Goal: Information Seeking & Learning: Learn about a topic

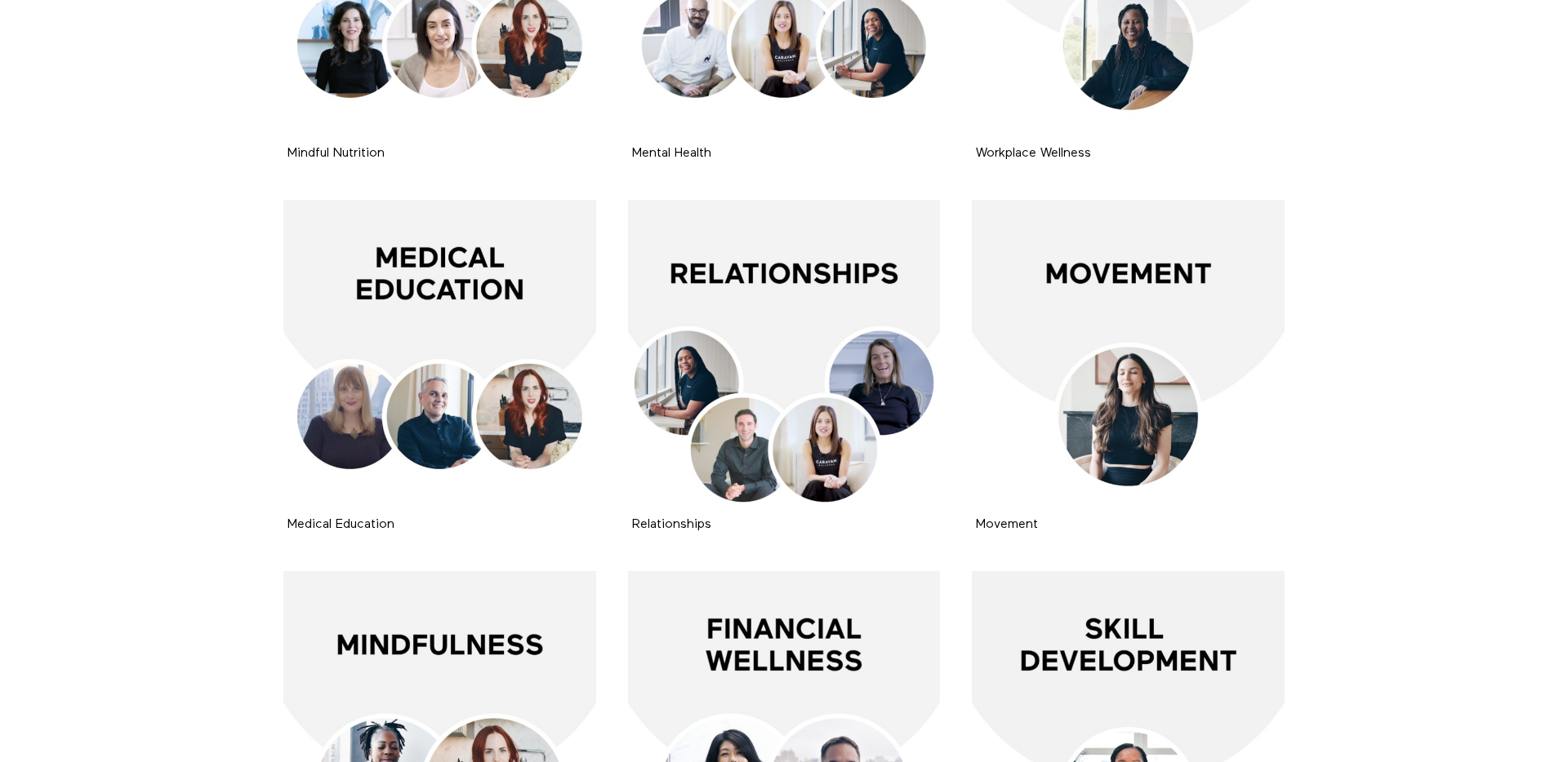
scroll to position [845, 0]
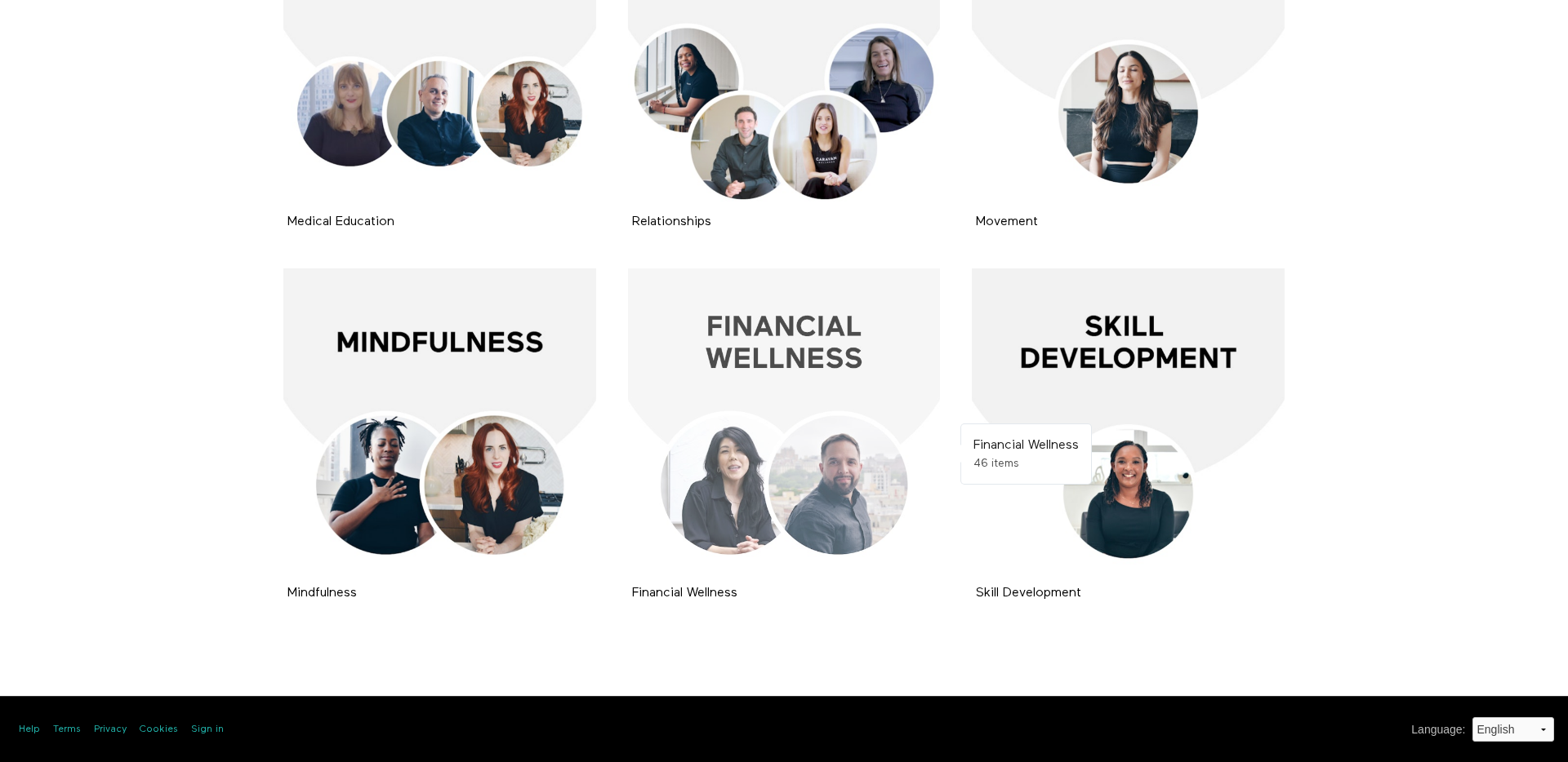
click at [794, 435] on div at bounding box center [784, 425] width 313 height 313
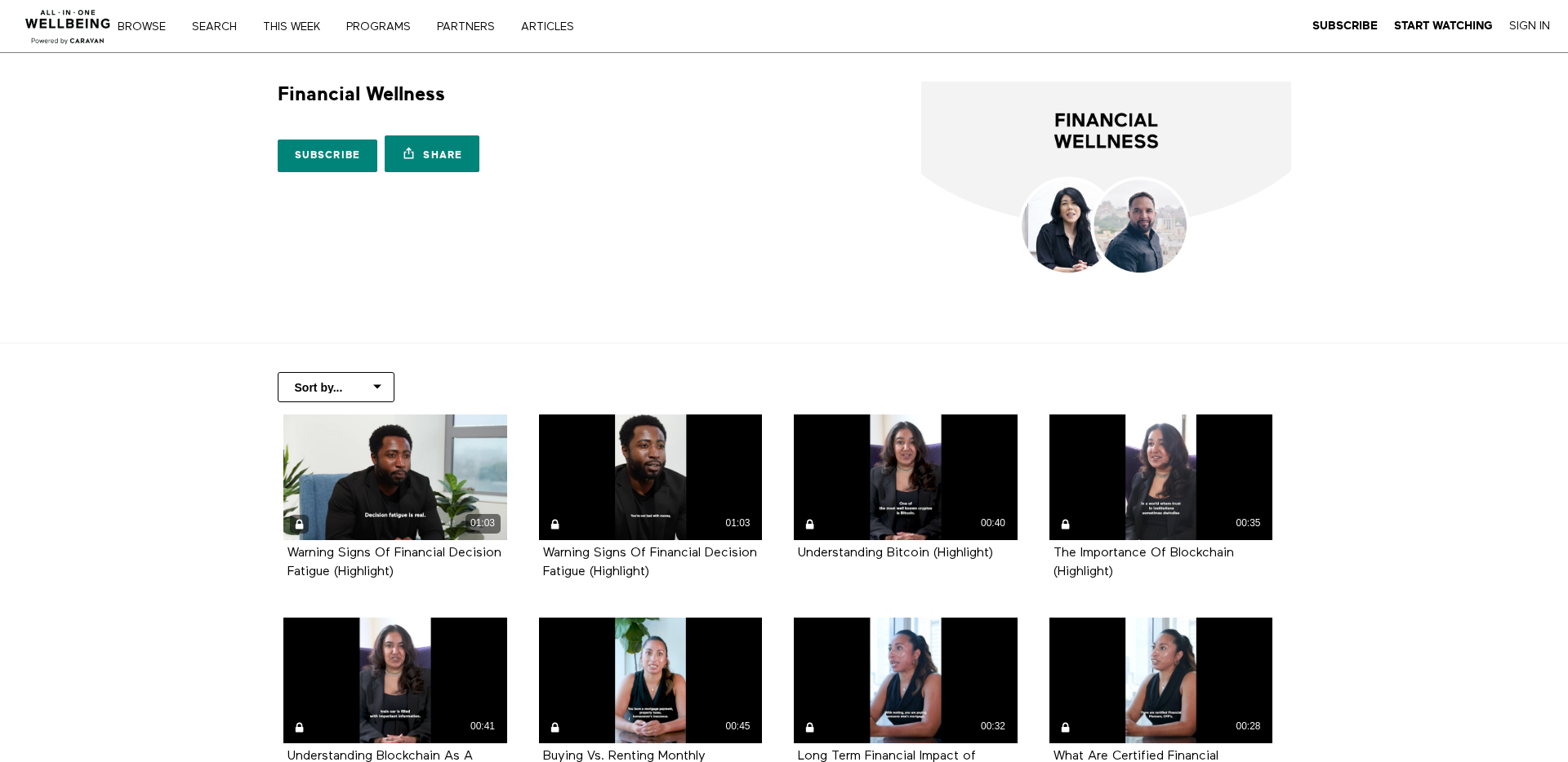
click at [346, 36] on div "Browse Search THIS WEEK PROGRAMS PARTNERS ARTICLES Subscribe Start Watching Sig…" at bounding box center [539, 26] width 1078 height 52
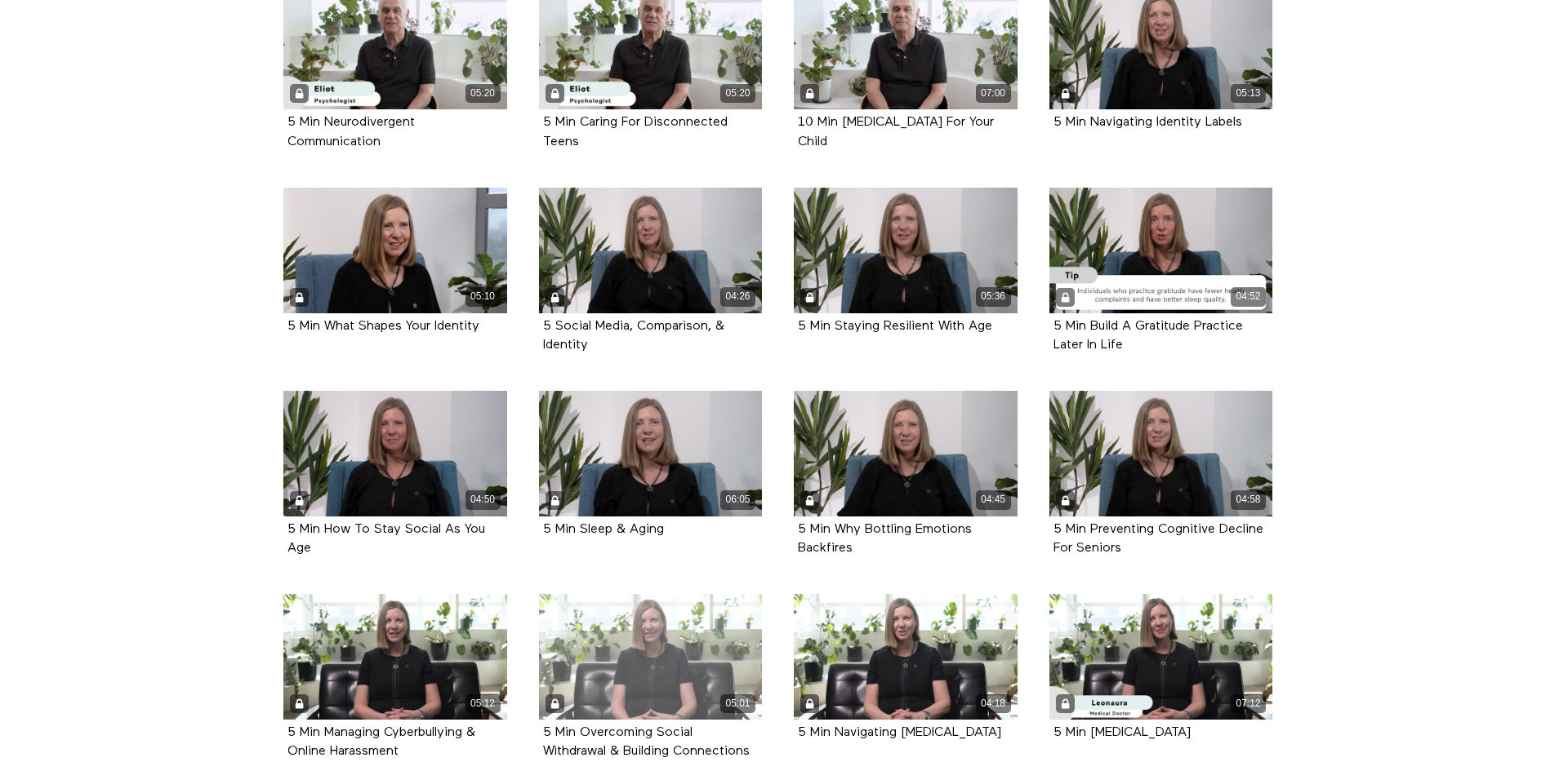
scroll to position [1041, 0]
